Goal: Information Seeking & Learning: Check status

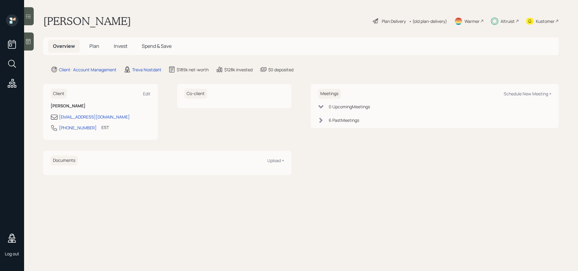
click at [28, 21] on div at bounding box center [29, 16] width 10 height 18
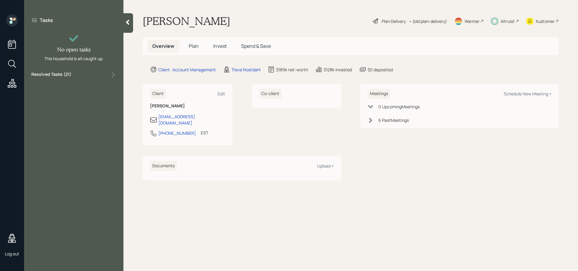
click at [100, 75] on div "Resolved Tasks ( 21 )" at bounding box center [73, 74] width 85 height 7
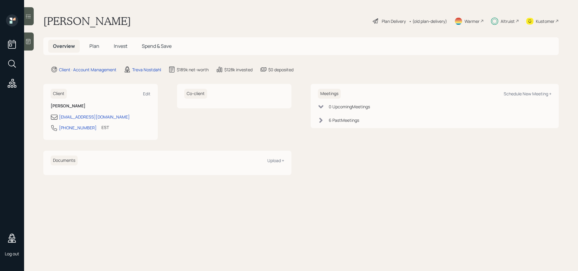
click at [389, 22] on div "Plan Delivery" at bounding box center [394, 21] width 24 height 6
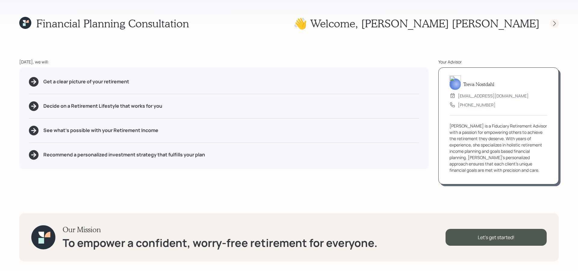
click at [557, 24] on icon at bounding box center [554, 23] width 6 height 6
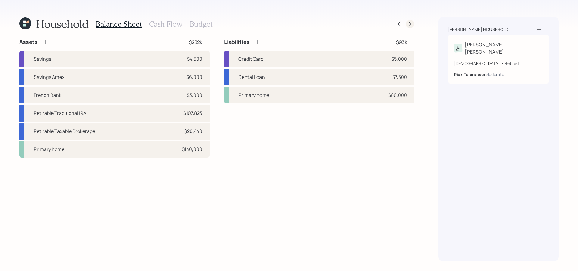
click at [409, 25] on icon at bounding box center [410, 24] width 6 height 6
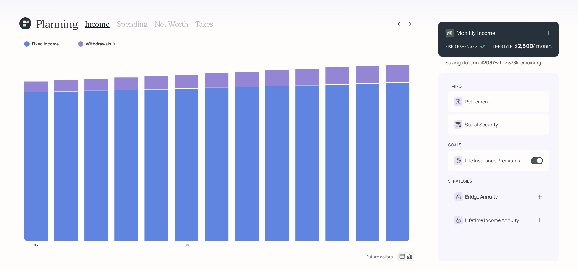
click at [137, 22] on h3 "Spending" at bounding box center [132, 24] width 31 height 9
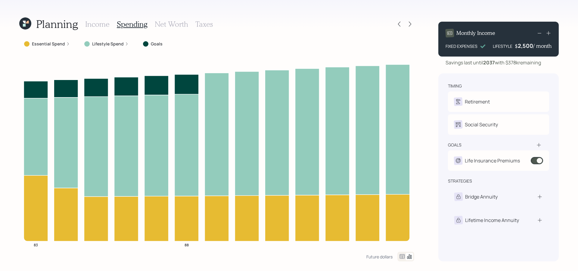
click at [171, 23] on h3 "Net Worth" at bounding box center [171, 24] width 33 height 9
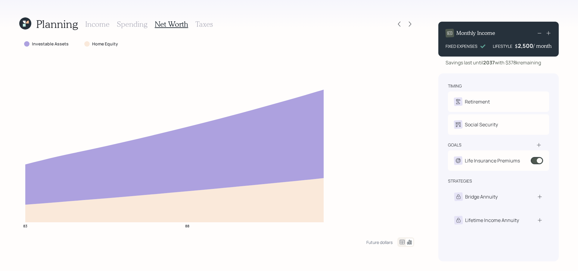
click at [206, 24] on h3 "Taxes" at bounding box center [203, 24] width 17 height 9
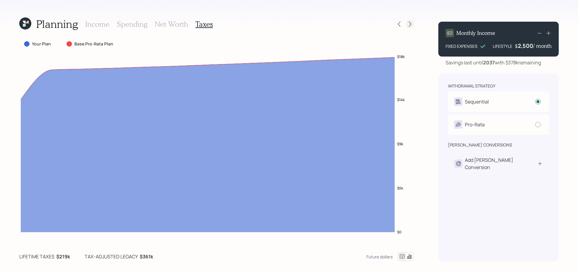
click at [407, 24] on icon at bounding box center [410, 24] width 6 height 6
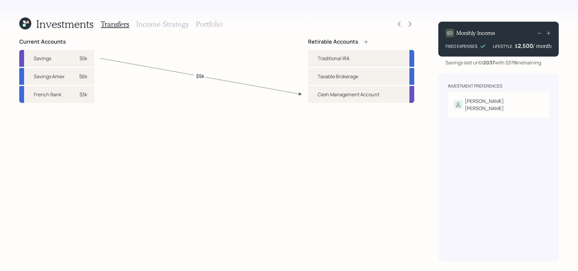
click at [171, 24] on h3 "Income Strategy" at bounding box center [162, 24] width 52 height 9
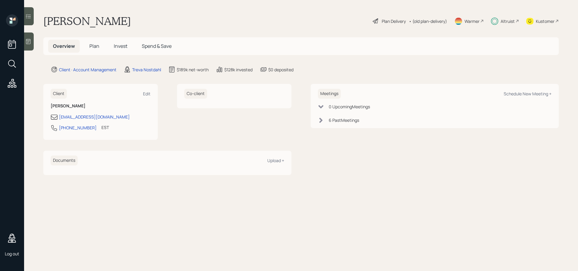
click at [123, 48] on span "Invest" at bounding box center [121, 46] width 14 height 7
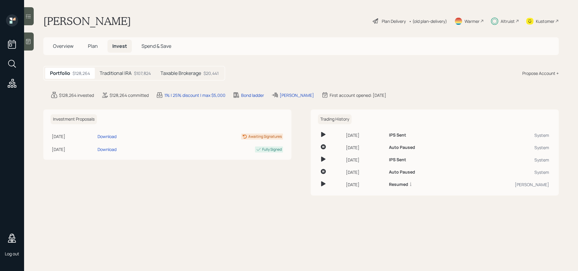
click at [130, 72] on h5 "Traditional IRA" at bounding box center [116, 73] width 32 height 6
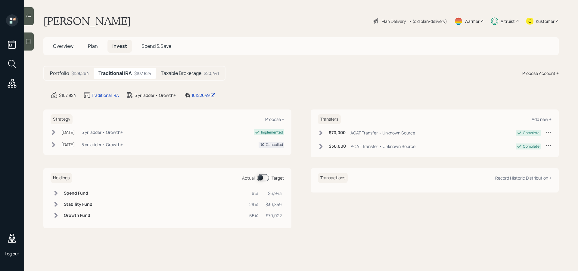
click at [194, 72] on h5 "Taxable Brokerage" at bounding box center [181, 73] width 41 height 6
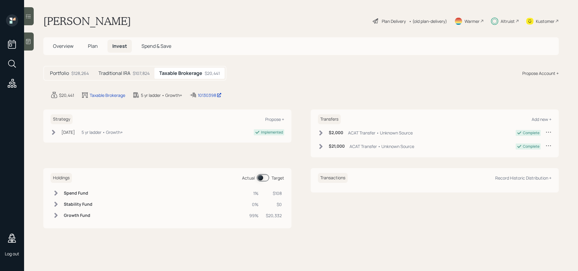
click at [118, 71] on h5 "Traditional IRA" at bounding box center [114, 73] width 32 height 6
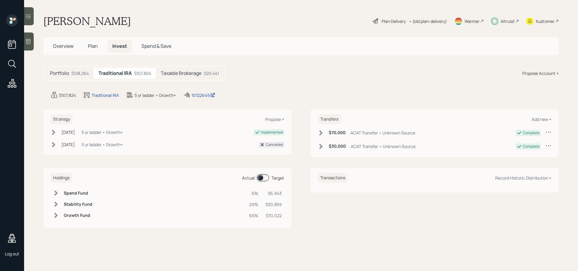
click at [31, 15] on icon at bounding box center [28, 16] width 5 height 4
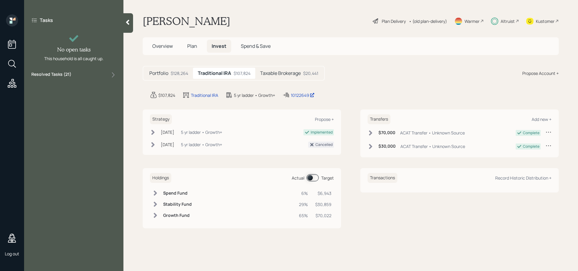
click at [59, 76] on label "Resolved Tasks ( 21 )" at bounding box center [51, 74] width 40 height 7
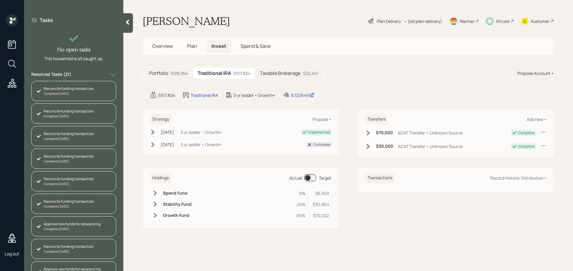
click at [74, 92] on div "Completed [DATE]" at bounding box center [69, 93] width 50 height 5
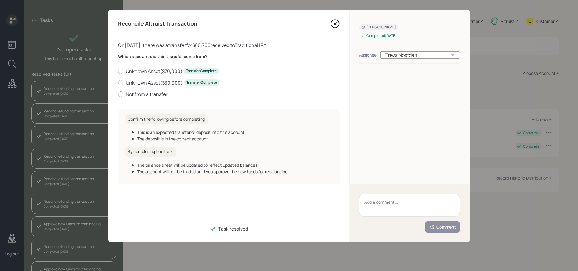
click at [336, 24] on icon at bounding box center [335, 24] width 2 height 2
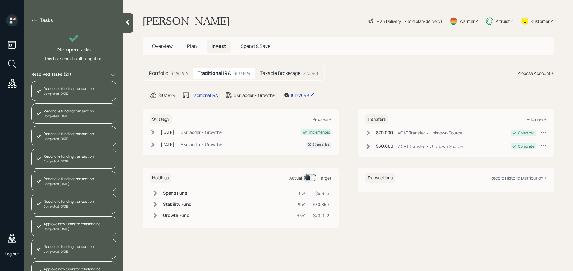
click at [281, 76] on h5 "Taxable Brokerage" at bounding box center [280, 73] width 41 height 6
click at [309, 178] on span at bounding box center [310, 177] width 12 height 7
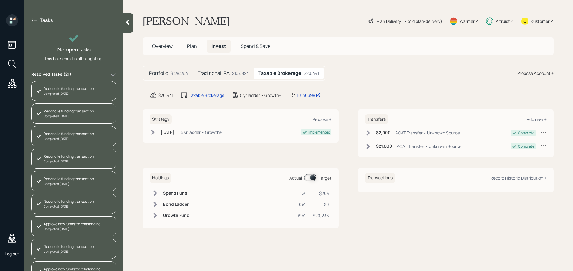
click at [235, 73] on div "$107,824" at bounding box center [240, 73] width 17 height 6
click at [306, 73] on div "$20,441" at bounding box center [310, 73] width 15 height 6
click at [311, 178] on span at bounding box center [310, 177] width 12 height 7
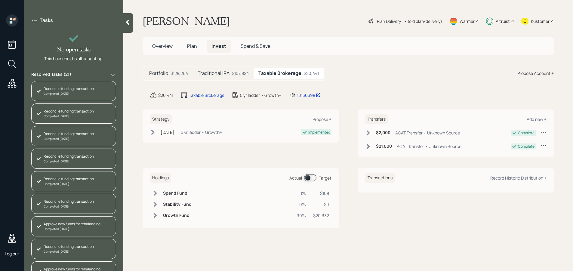
click at [311, 178] on span at bounding box center [310, 177] width 12 height 7
click at [309, 178] on span at bounding box center [310, 177] width 12 height 7
click at [223, 76] on h5 "Traditional IRA" at bounding box center [214, 73] width 32 height 6
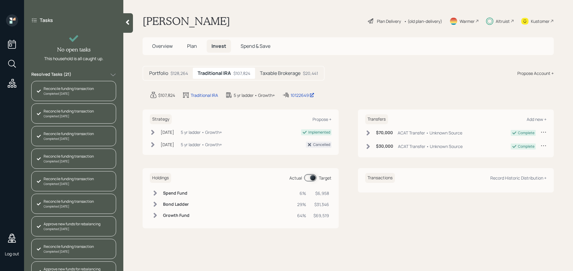
click at [310, 179] on span at bounding box center [310, 177] width 12 height 7
click at [361, 65] on main "[PERSON_NAME] Plan Delivery • (old plan-delivery) Warmer Altruist Kustomer Over…" at bounding box center [348, 135] width 450 height 271
